Goal: Transaction & Acquisition: Purchase product/service

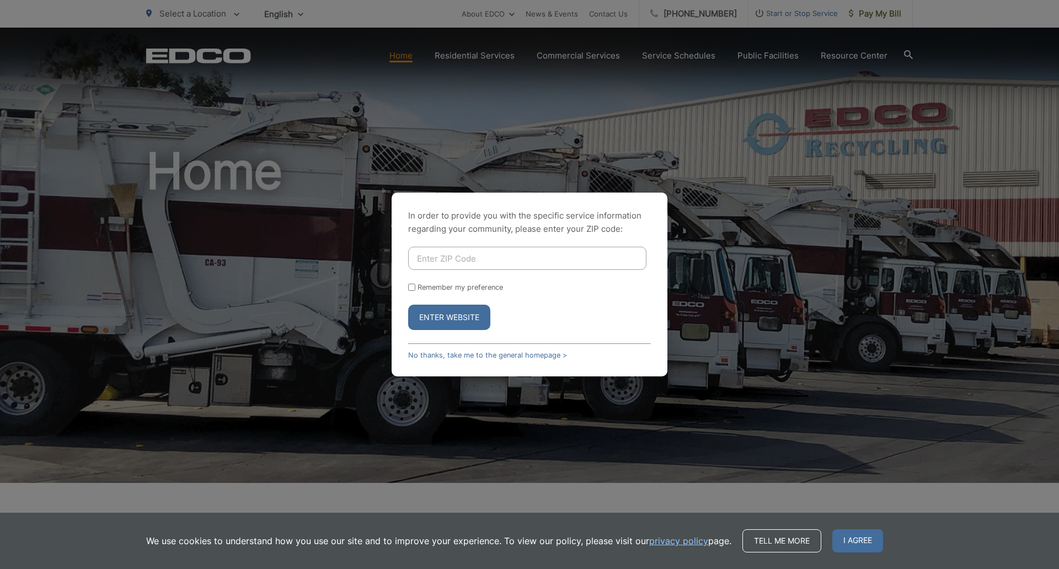
click at [503, 260] on input "Enter ZIP Code" at bounding box center [527, 257] width 238 height 23
type input "90755"
click at [408, 304] on button "Enter Website" at bounding box center [449, 316] width 82 height 25
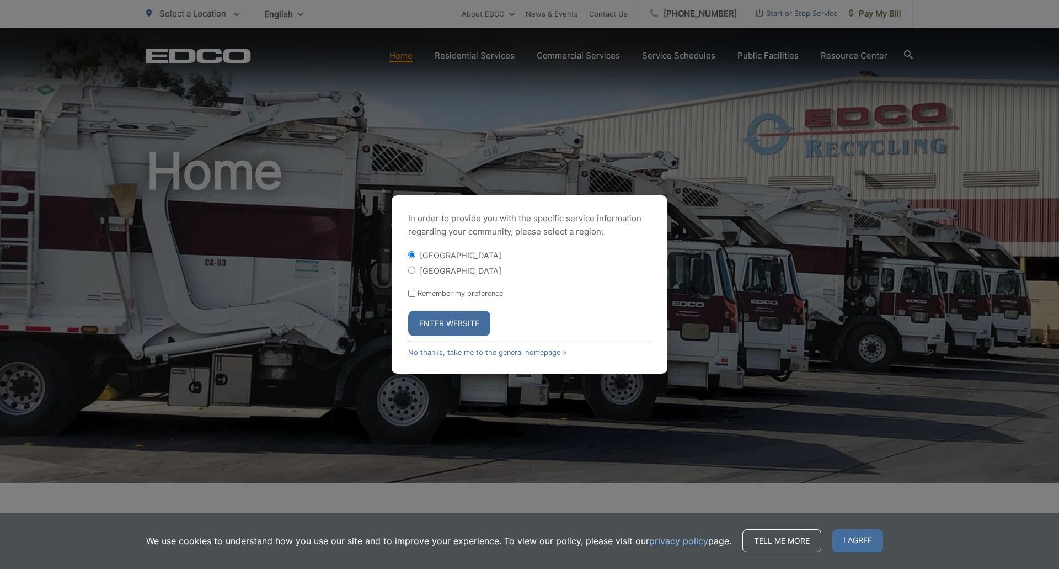
click at [419, 272] on div "[GEOGRAPHIC_DATA]" at bounding box center [529, 270] width 243 height 11
click at [411, 272] on input "[GEOGRAPHIC_DATA]" at bounding box center [411, 269] width 7 height 7
radio input "true"
click at [434, 324] on button "Enter Website" at bounding box center [449, 322] width 82 height 25
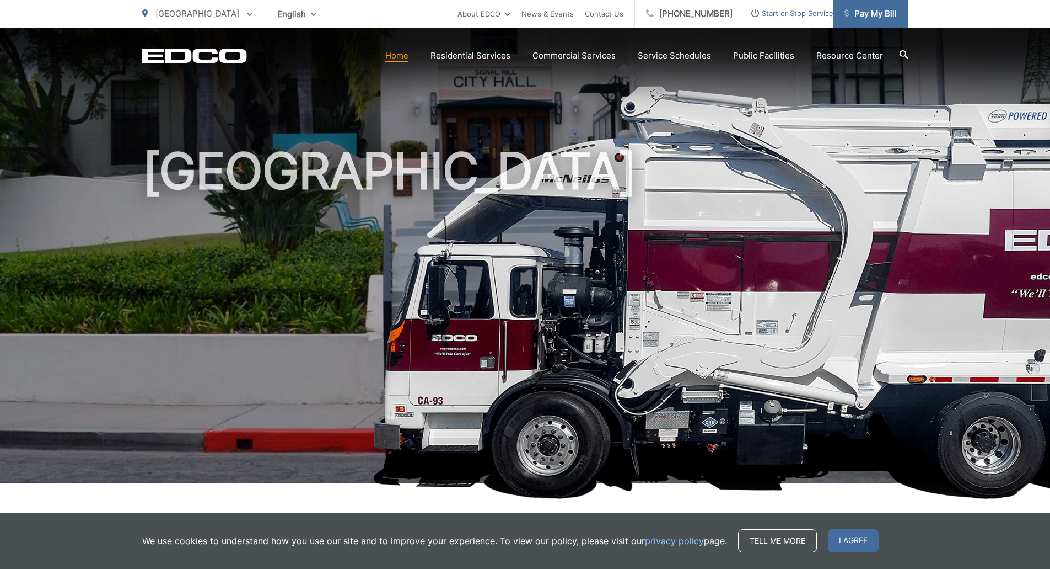
click at [889, 15] on span "Pay My Bill" at bounding box center [871, 13] width 52 height 13
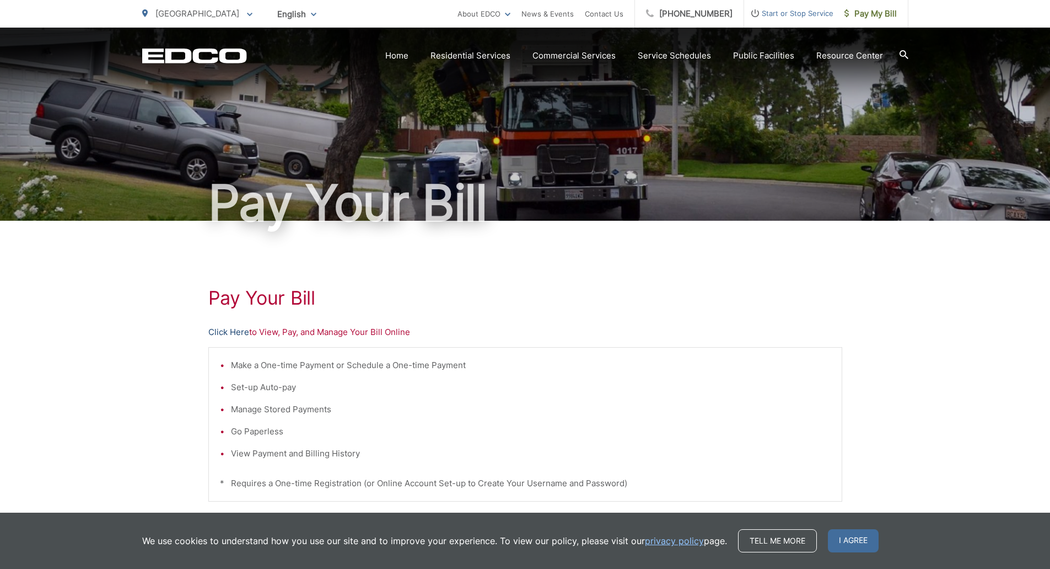
click at [238, 333] on link "Click Here" at bounding box center [228, 331] width 41 height 13
